Goal: Transaction & Acquisition: Purchase product/service

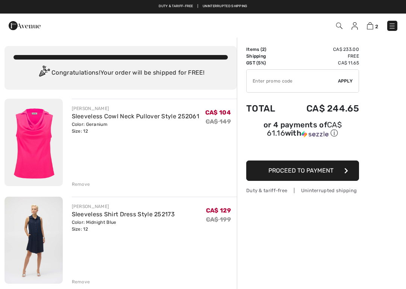
click at [266, 80] on input "TEXT" at bounding box center [292, 81] width 91 height 23
type input "EXTRA20"
click at [348, 79] on span "Apply" at bounding box center [345, 81] width 15 height 7
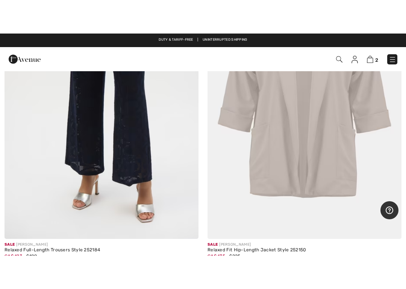
scroll to position [6296, 0]
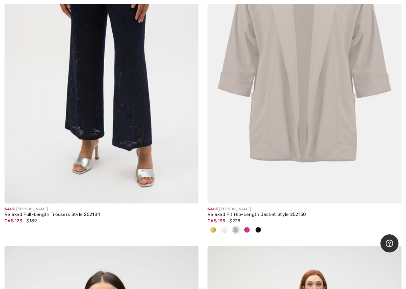
click at [306, 113] on img at bounding box center [305, 57] width 194 height 291
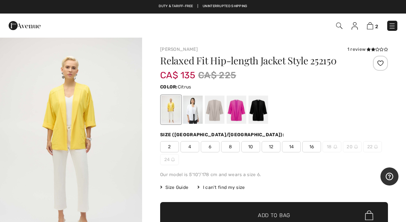
click at [196, 108] on div at bounding box center [193, 110] width 20 height 28
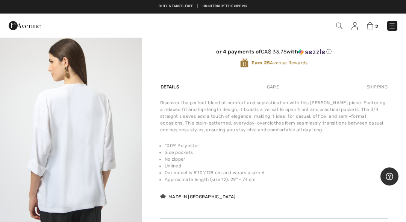
scroll to position [29, 0]
click at [99, 151] on img "2 / 2" at bounding box center [71, 127] width 142 height 213
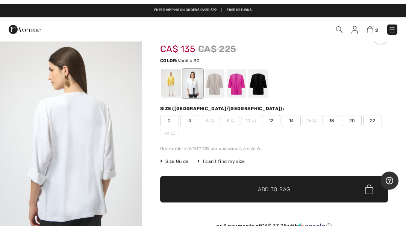
scroll to position [30, 0]
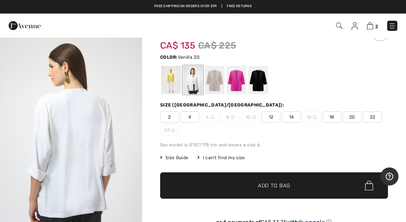
click at [272, 121] on span "12" at bounding box center [271, 116] width 19 height 11
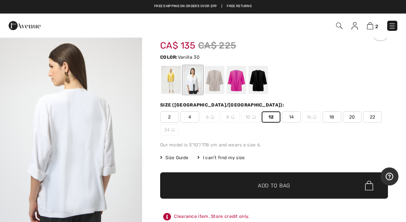
click at [296, 191] on span "✔ Added to Bag Add to Bag" at bounding box center [274, 185] width 228 height 26
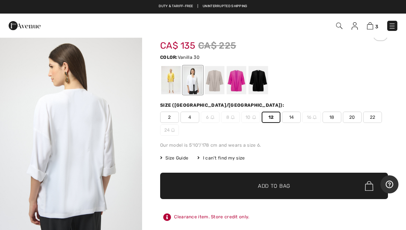
scroll to position [220, 0]
